Goal: Information Seeking & Learning: Find specific fact

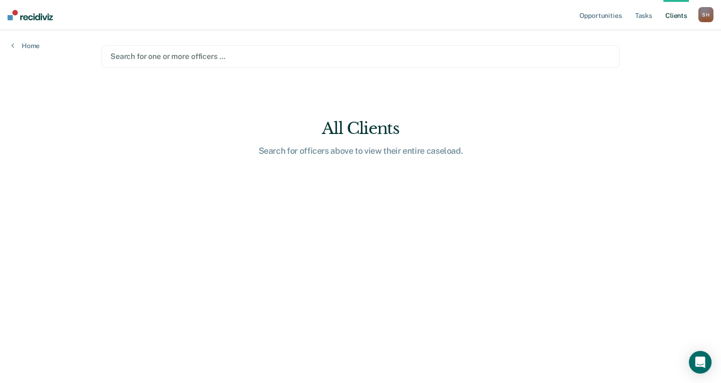
click at [251, 56] on div at bounding box center [360, 56] width 500 height 11
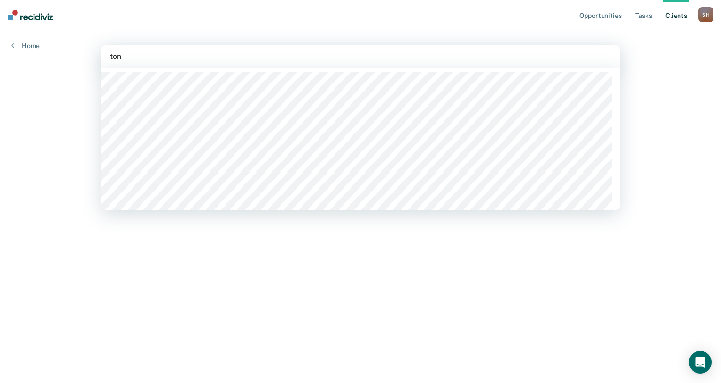
type input "[PERSON_NAME]"
type input "gra"
click at [190, 54] on div at bounding box center [360, 56] width 501 height 11
type input "shann"
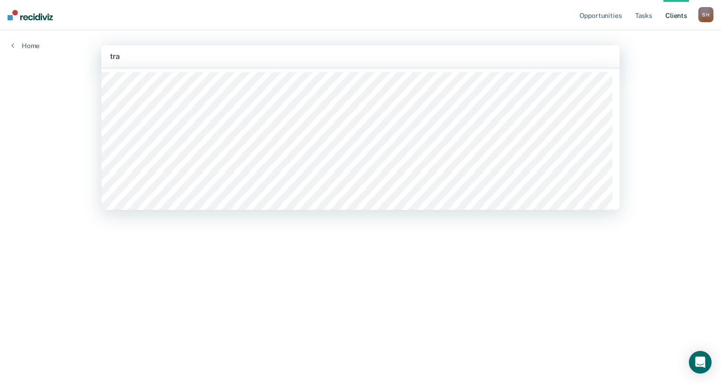
type input "trae"
type input "[PERSON_NAME]"
type input "b"
type input "s"
type input "[PERSON_NAME]"
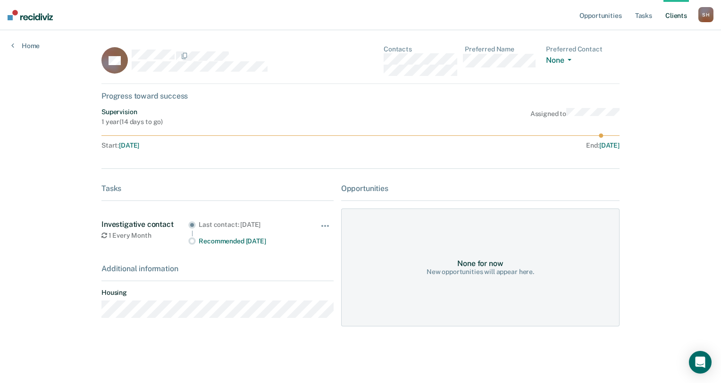
click at [668, 16] on link "Client s" at bounding box center [676, 15] width 25 height 30
